Goal: Information Seeking & Learning: Understand process/instructions

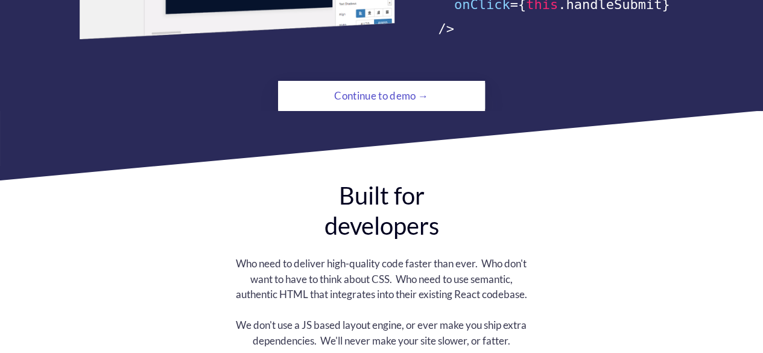
scroll to position [976, 0]
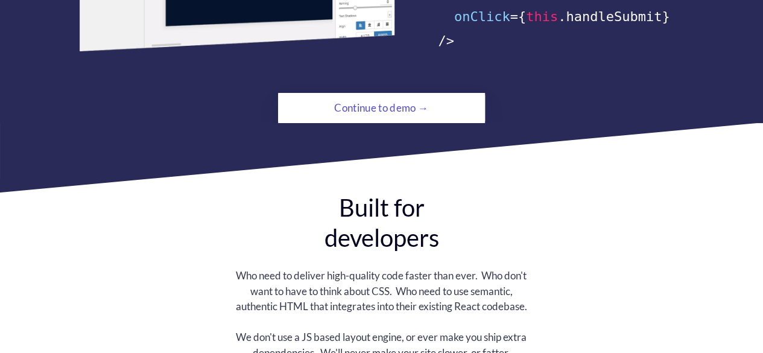
click at [383, 104] on div "Continue to demo →" at bounding box center [381, 108] width 207 height 30
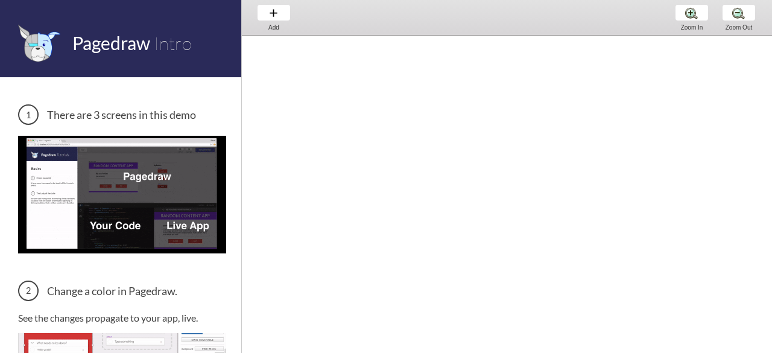
drag, startPoint x: 379, startPoint y: 191, endPoint x: 390, endPoint y: 14, distance: 177.2
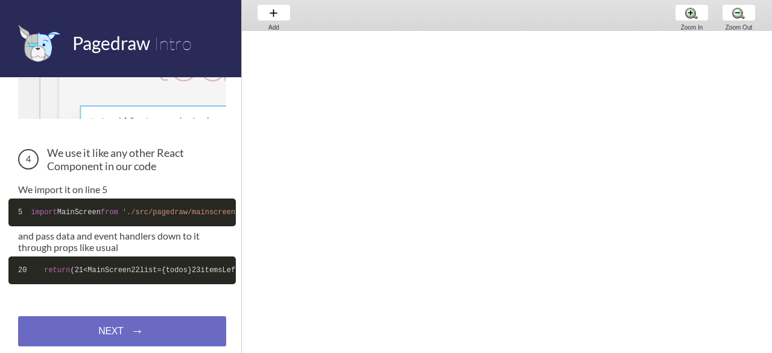
scroll to position [593, 0]
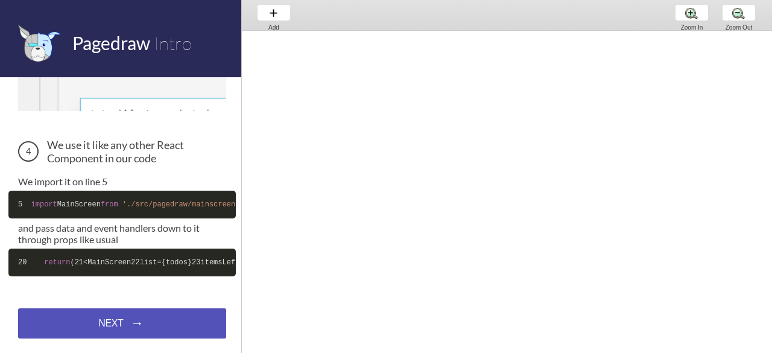
click at [183, 321] on div "NEXT → NEXT → NEXT →" at bounding box center [122, 323] width 208 height 30
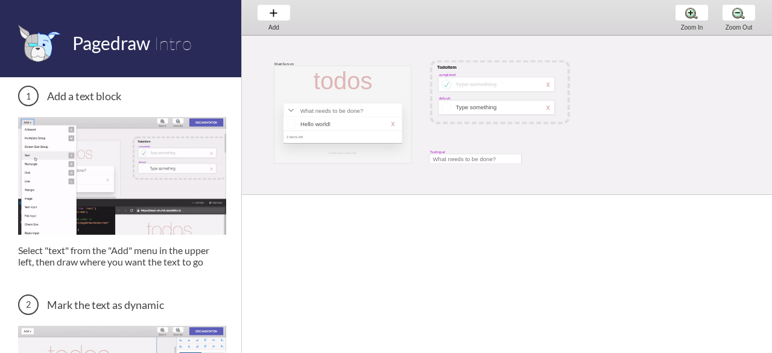
scroll to position [129, 0]
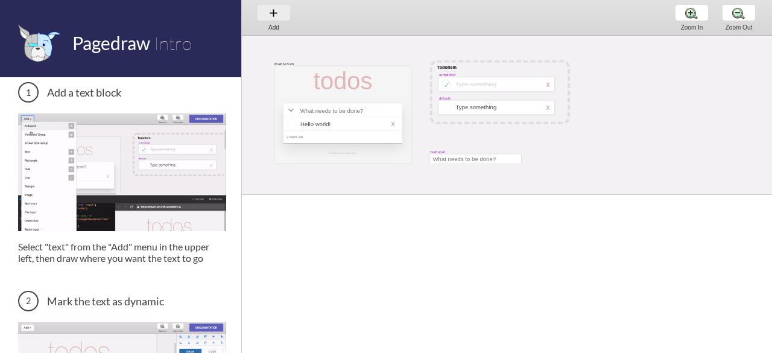
click at [277, 8] on div "Add Add Add" at bounding box center [274, 17] width 46 height 34
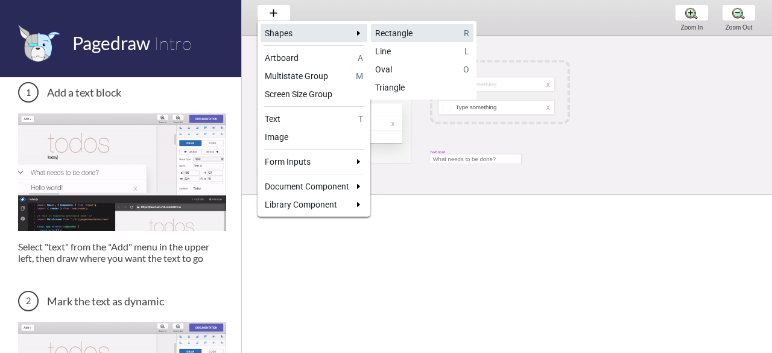
click at [407, 39] on link "Rectangle R" at bounding box center [422, 33] width 103 height 18
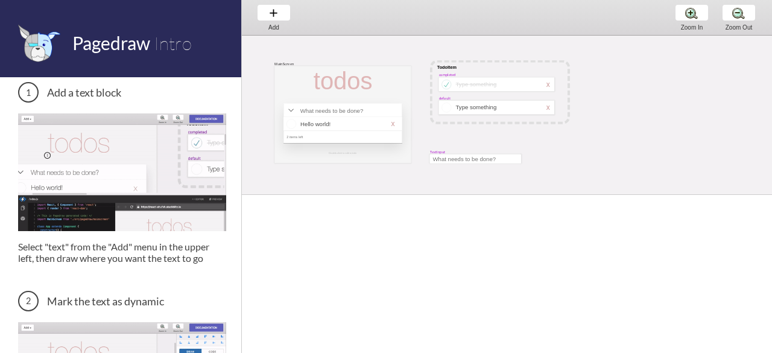
click at [476, 106] on div at bounding box center [499, 107] width 86 height 7
click at [544, 110] on div at bounding box center [496, 108] width 115 height 14
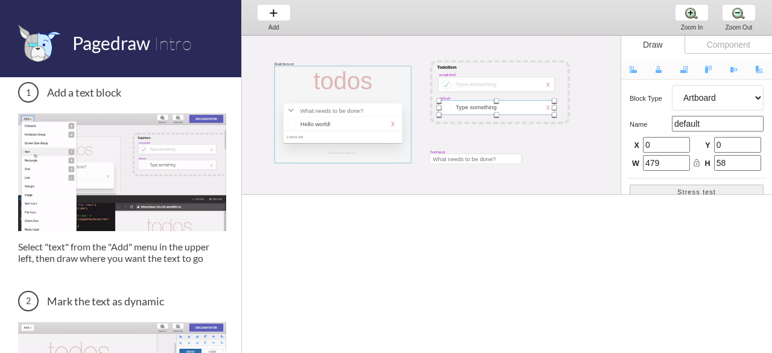
click at [410, 103] on div at bounding box center [343, 114] width 136 height 97
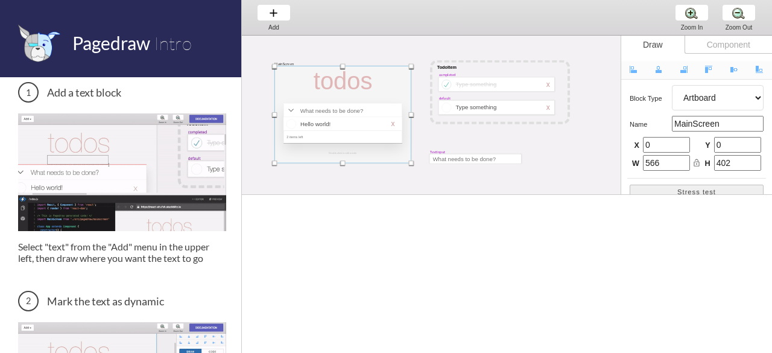
click at [597, 110] on div "MainScreen todos Hello world! x 2 items left Double-click to edit a todo TodoIt…" at bounding box center [560, 164] width 637 height 280
